Goal: Transaction & Acquisition: Purchase product/service

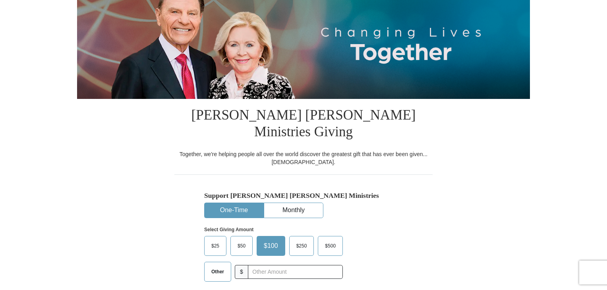
scroll to position [119, 0]
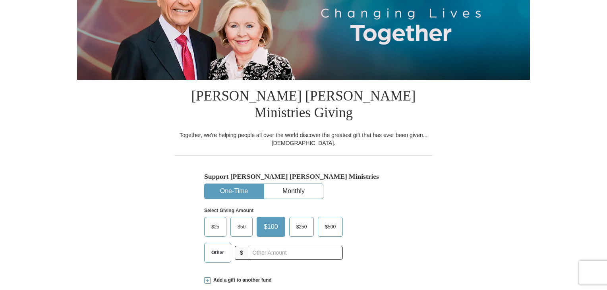
click at [245, 221] on span "$50" at bounding box center [241, 227] width 16 height 12
click at [0, 0] on input "$50" at bounding box center [0, 0] width 0 height 0
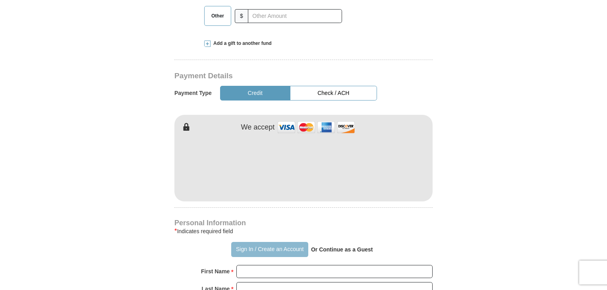
scroll to position [357, 0]
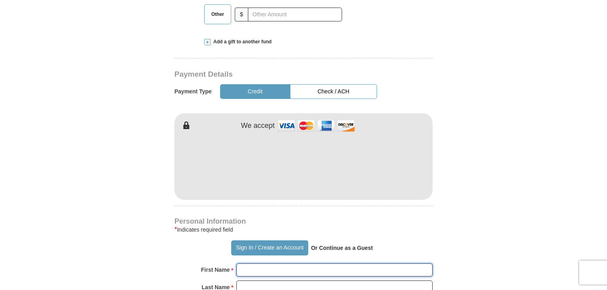
click at [253, 263] on input "First Name *" at bounding box center [334, 269] width 196 height 13
type input "[PERSON_NAME]"
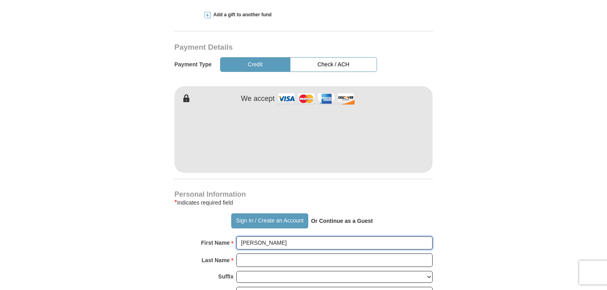
scroll to position [397, 0]
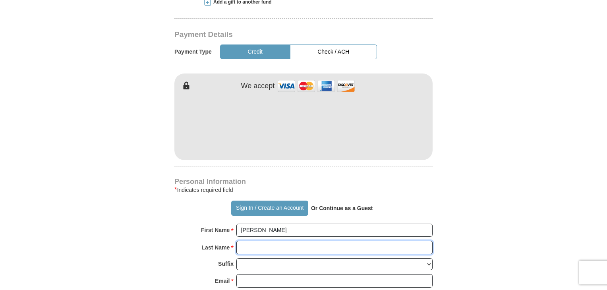
click at [260, 241] on input "Last Name *" at bounding box center [334, 247] width 196 height 13
type input "[PERSON_NAME]"
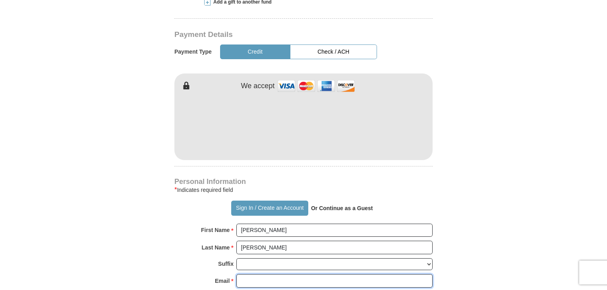
click at [273, 274] on input "Email *" at bounding box center [334, 280] width 196 height 13
type input "[PERSON_NAME][EMAIL_ADDRESS][PERSON_NAME][DOMAIN_NAME]"
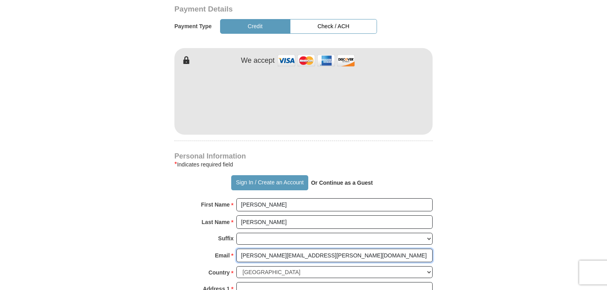
scroll to position [437, 0]
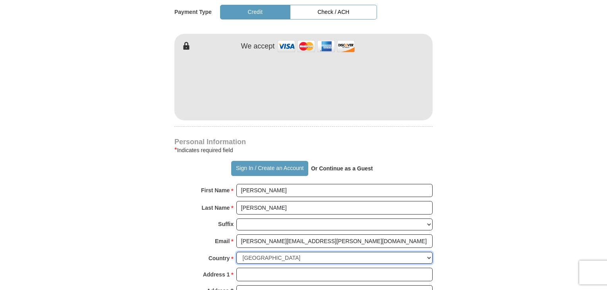
click at [292, 252] on select "[GEOGRAPHIC_DATA] [GEOGRAPHIC_DATA] [GEOGRAPHIC_DATA] [GEOGRAPHIC_DATA] [GEOGRA…" at bounding box center [334, 258] width 196 height 12
click at [265, 252] on select "[GEOGRAPHIC_DATA] [GEOGRAPHIC_DATA] [GEOGRAPHIC_DATA] [GEOGRAPHIC_DATA] [GEOGRA…" at bounding box center [334, 258] width 196 height 12
click at [272, 268] on input "Address 1 *" at bounding box center [334, 274] width 196 height 13
type input "[STREET_ADDRESS]"
type input "[GEOGRAPHIC_DATA]"
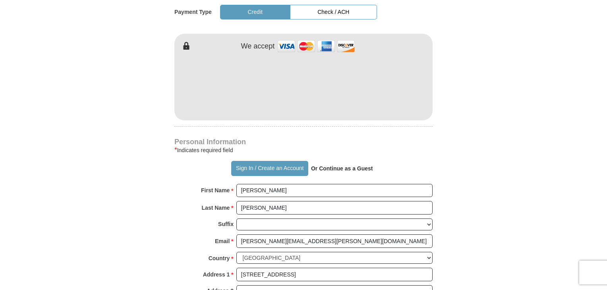
select select "[GEOGRAPHIC_DATA]"
type input "77029"
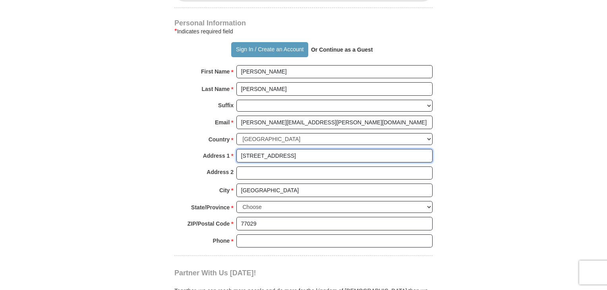
scroll to position [556, 0]
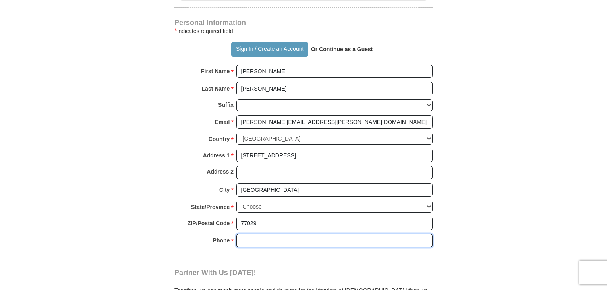
click at [268, 234] on input "Phone * *" at bounding box center [334, 240] width 196 height 13
type input "[PHONE_NUMBER]"
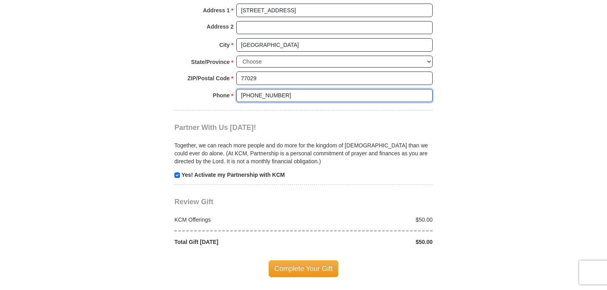
scroll to position [714, 0]
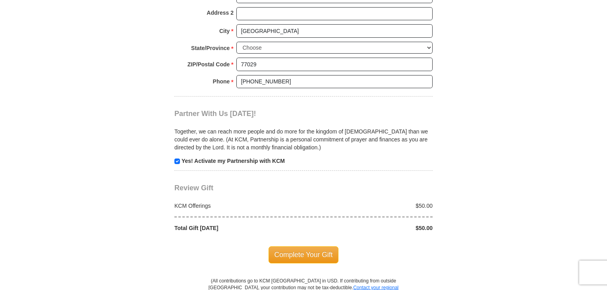
click at [306, 246] on span "Complete Your Gift" at bounding box center [303, 254] width 70 height 17
